Goal: Information Seeking & Learning: Learn about a topic

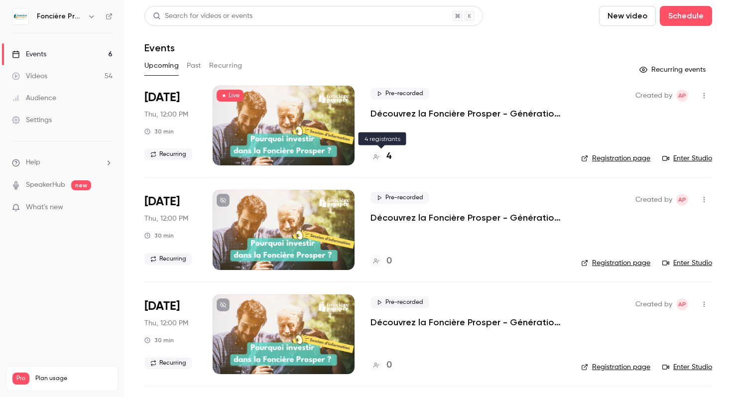
click at [390, 162] on h4 "4" at bounding box center [389, 156] width 5 height 13
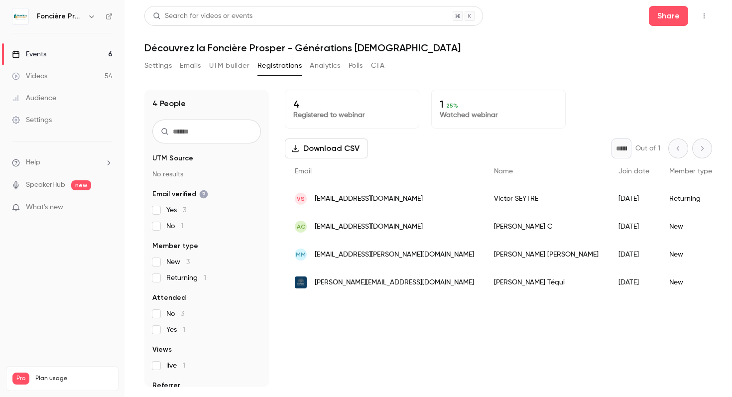
click at [362, 108] on p "4" at bounding box center [352, 104] width 118 height 12
click at [459, 108] on p "1 25 %" at bounding box center [499, 104] width 118 height 12
click at [180, 50] on h1 "Découvrez la Foncière Prosper - Générations [DEMOGRAPHIC_DATA]" at bounding box center [428, 48] width 568 height 12
click at [78, 56] on link "Events 6" at bounding box center [62, 54] width 125 height 22
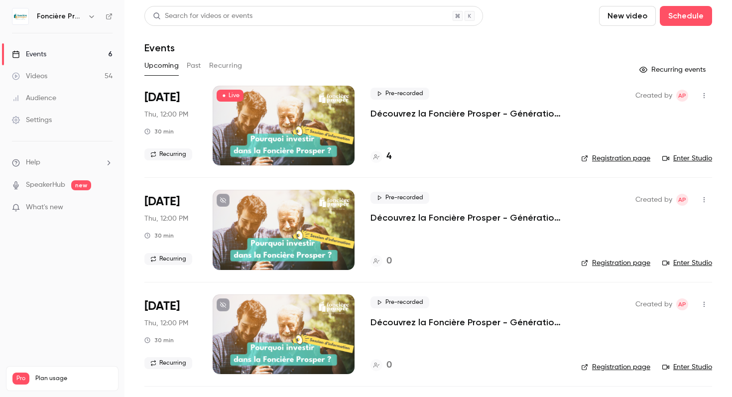
click at [682, 157] on link "Enter Studio" at bounding box center [687, 158] width 50 height 10
click at [390, 157] on h4 "4" at bounding box center [389, 156] width 5 height 13
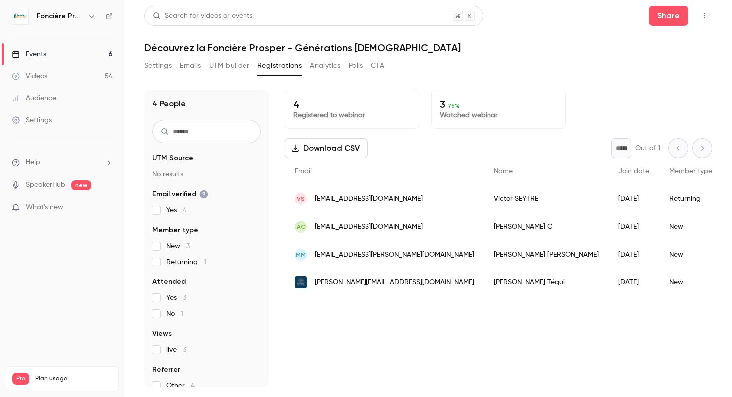
click at [485, 201] on div "[PERSON_NAME]" at bounding box center [546, 199] width 125 height 28
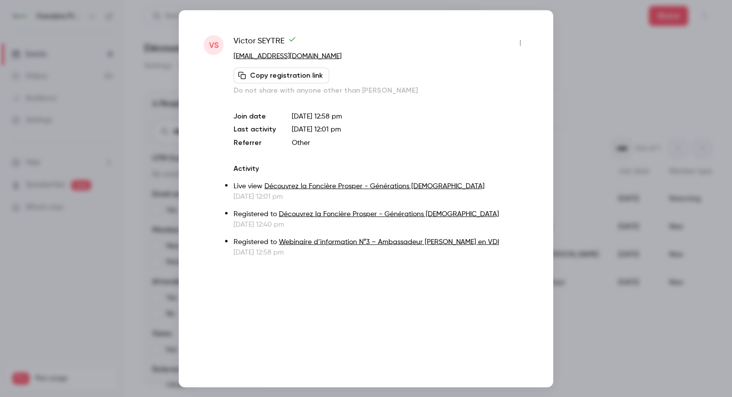
click at [585, 98] on div at bounding box center [366, 198] width 732 height 397
